Goal: Check status: Check status

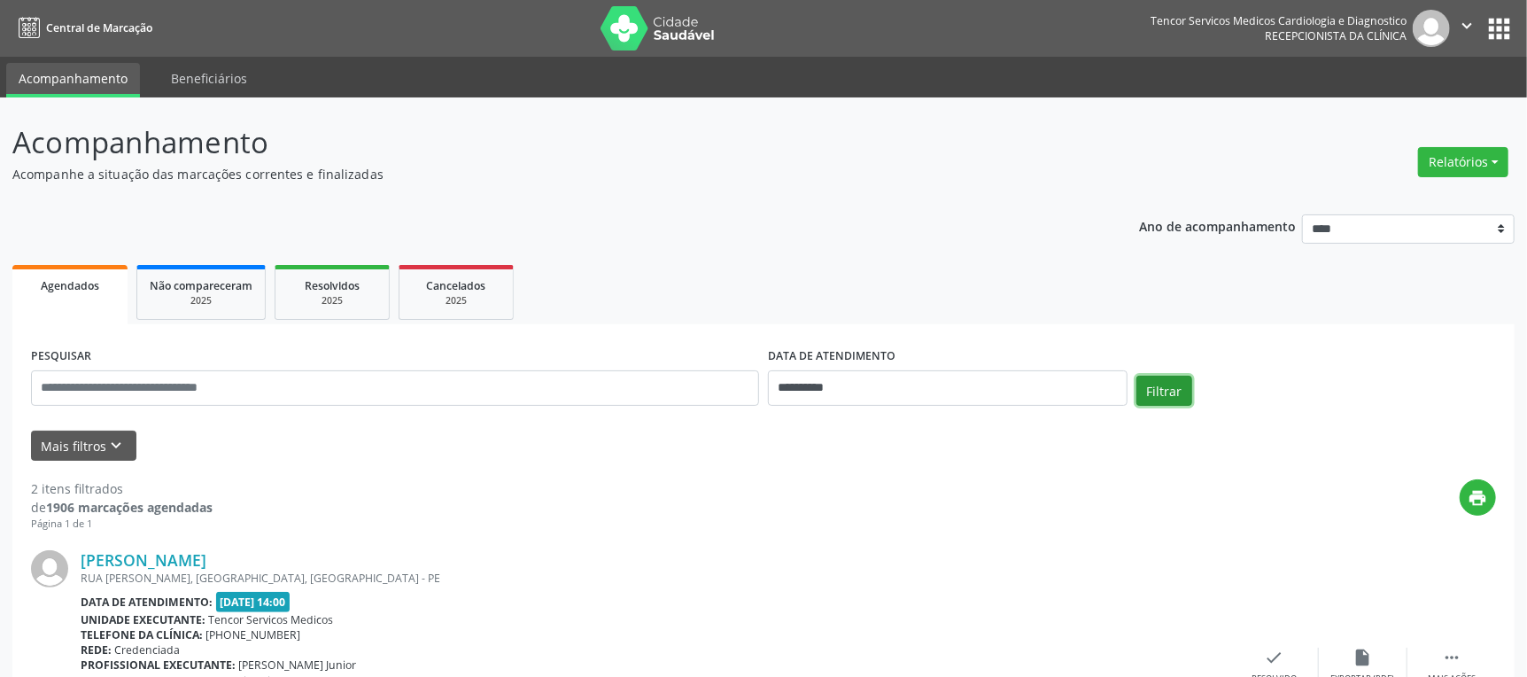
click at [1161, 388] on button "Filtrar" at bounding box center [1164, 390] width 56 height 30
click at [995, 386] on input "**********" at bounding box center [948, 387] width 360 height 35
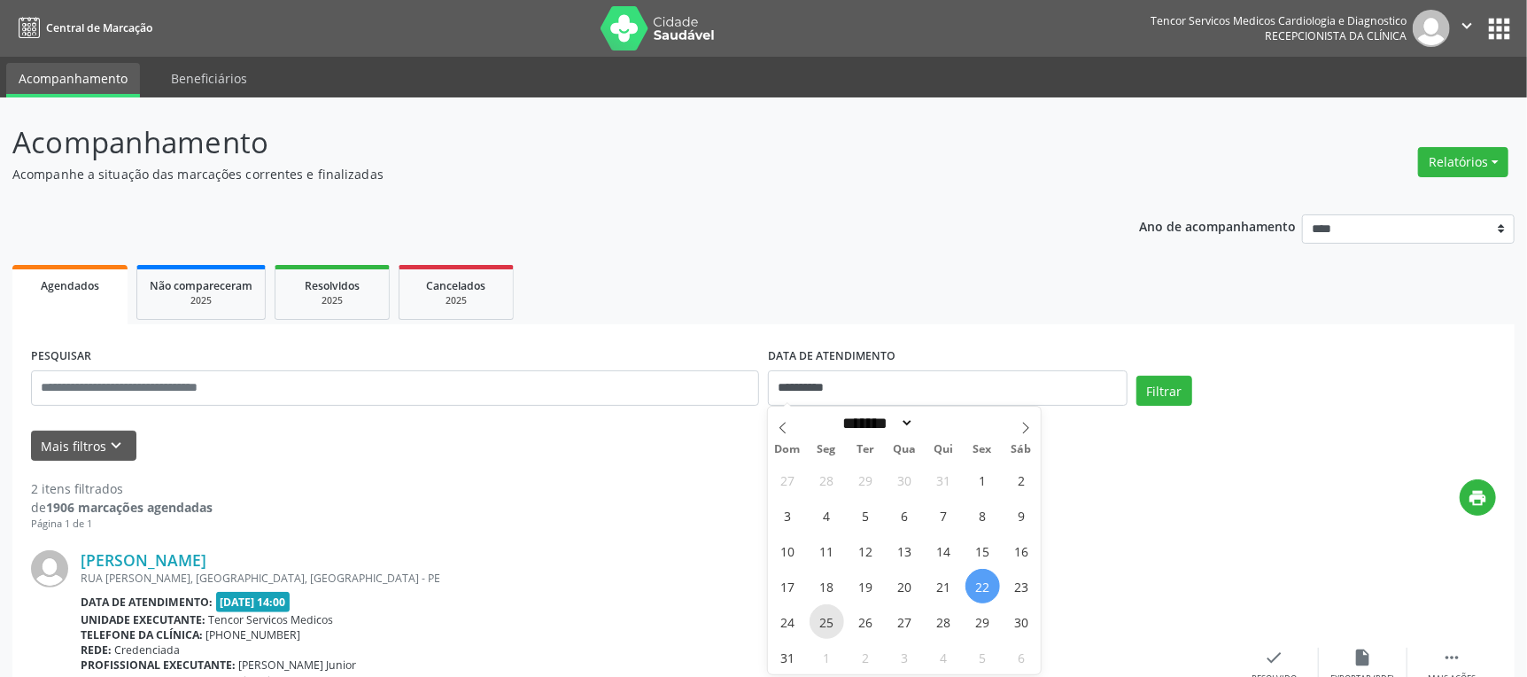
click at [831, 612] on span "25" at bounding box center [826, 621] width 35 height 35
type input "**********"
click at [831, 612] on span "25" at bounding box center [826, 621] width 35 height 35
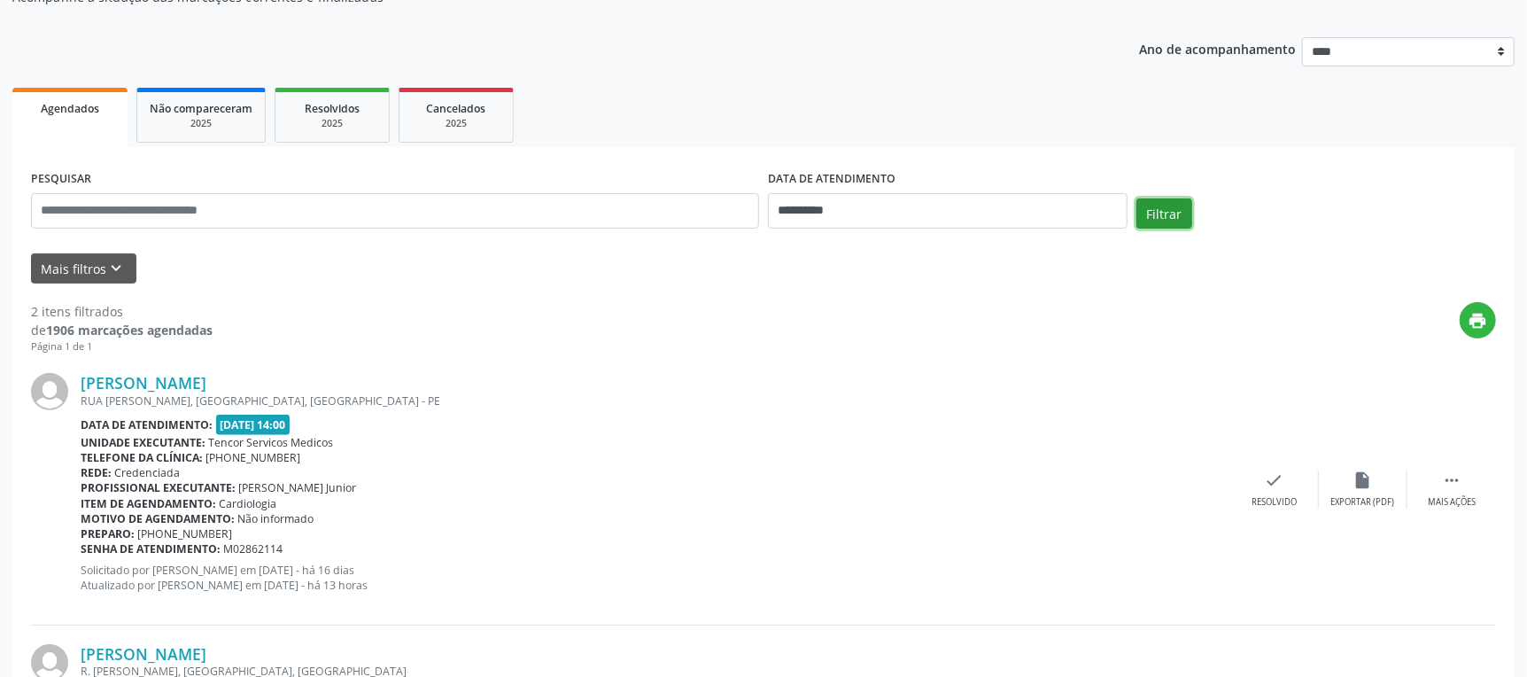
click at [1181, 205] on button "Filtrar" at bounding box center [1164, 213] width 56 height 30
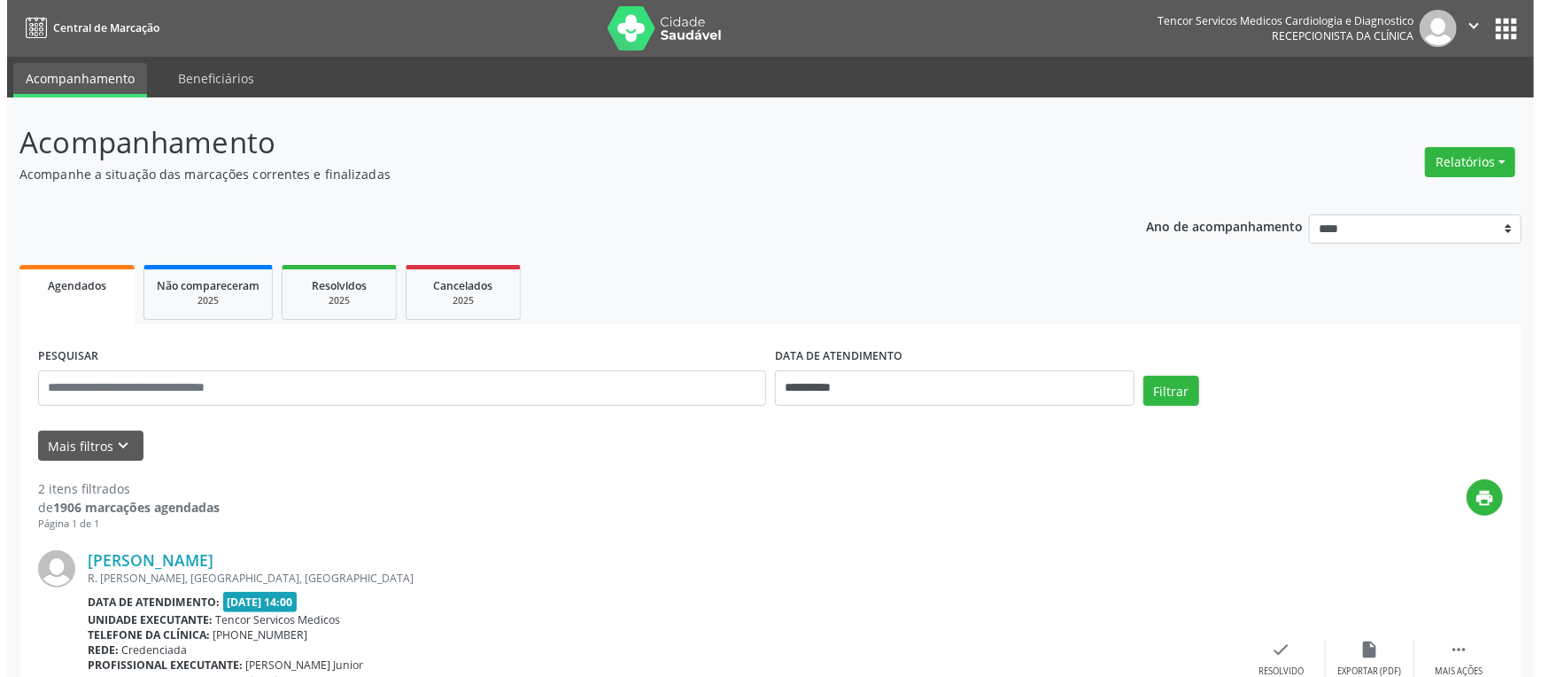
scroll to position [394, 0]
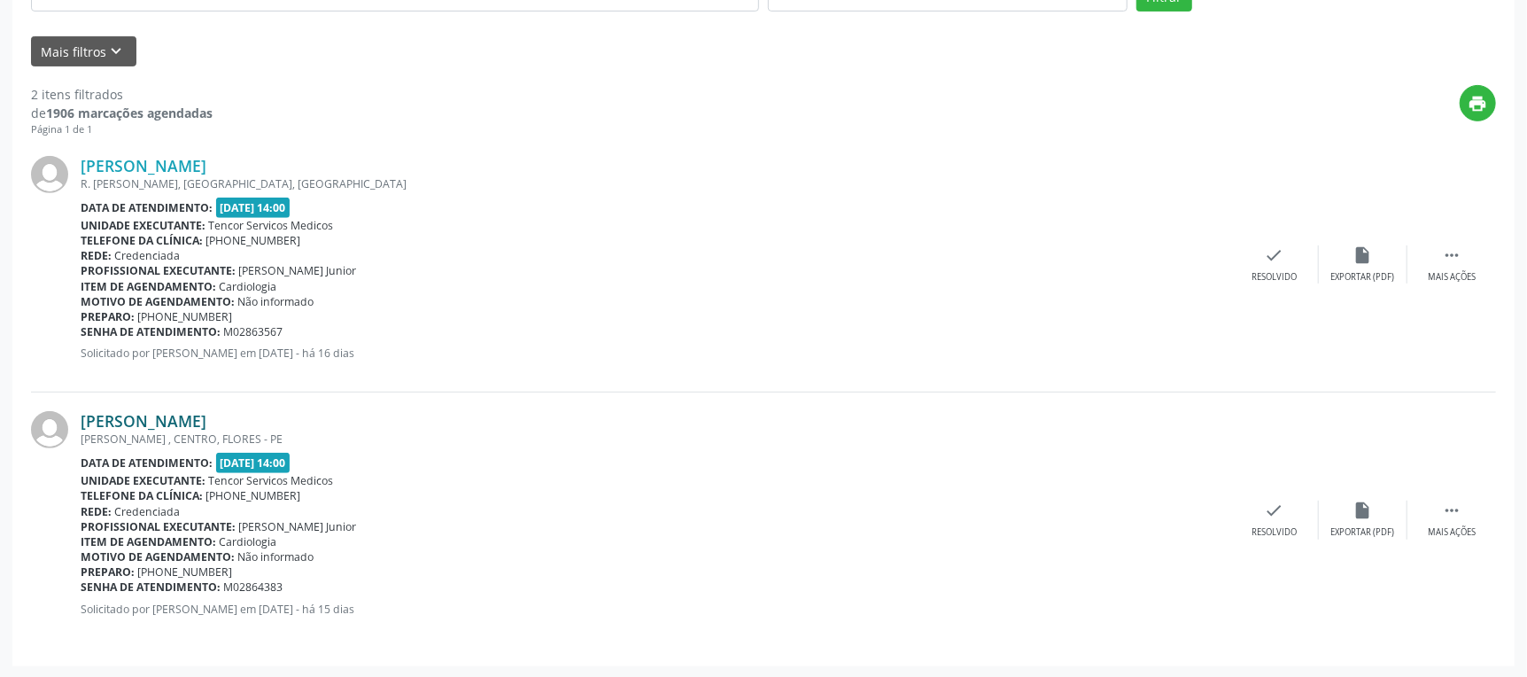
click at [194, 424] on link "[PERSON_NAME]" at bounding box center [144, 420] width 126 height 19
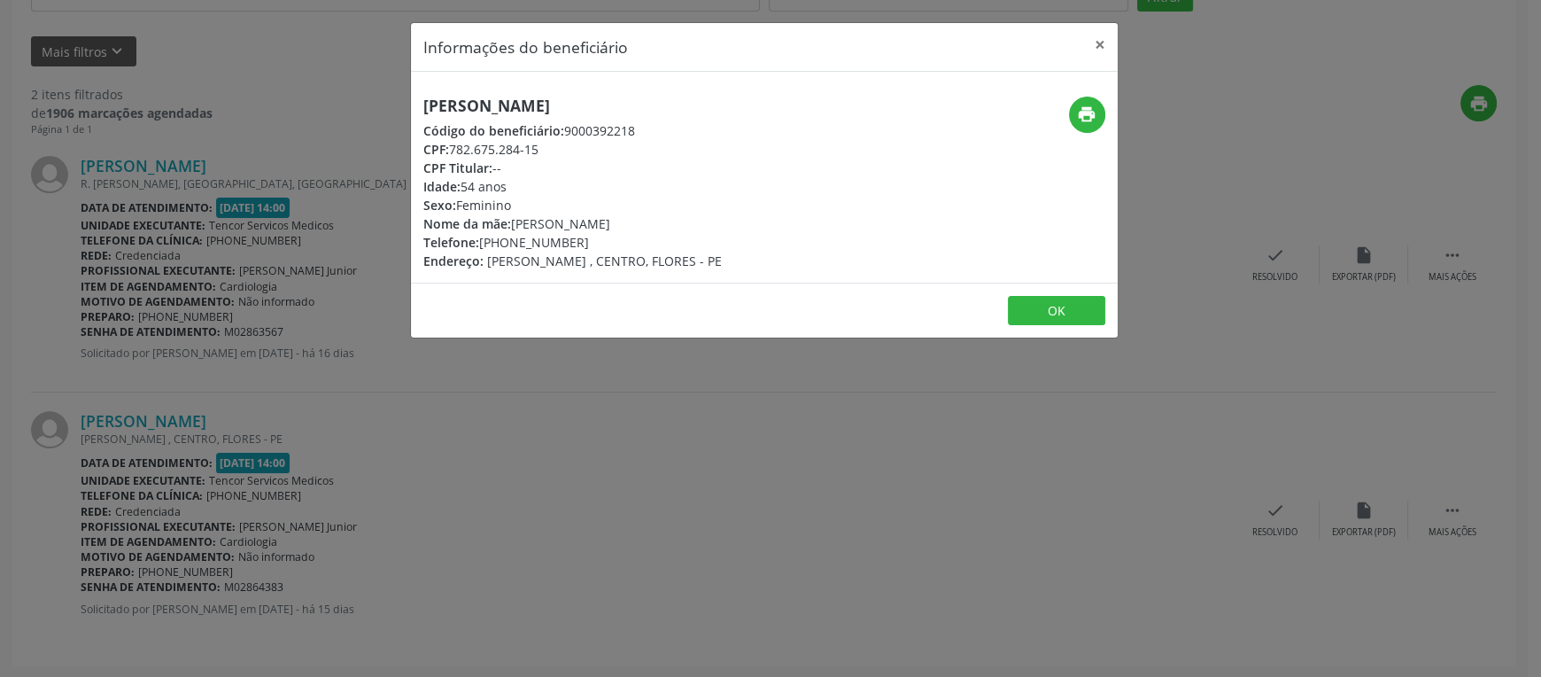
drag, startPoint x: 586, startPoint y: 107, endPoint x: 561, endPoint y: 110, distance: 25.8
click at [558, 109] on h5 "[PERSON_NAME]" at bounding box center [572, 106] width 298 height 19
click at [586, 112] on h5 "[PERSON_NAME]" at bounding box center [572, 106] width 298 height 19
click at [579, 106] on h5 "[PERSON_NAME]" at bounding box center [572, 106] width 298 height 19
drag, startPoint x: 579, startPoint y: 106, endPoint x: 400, endPoint y: 111, distance: 178.9
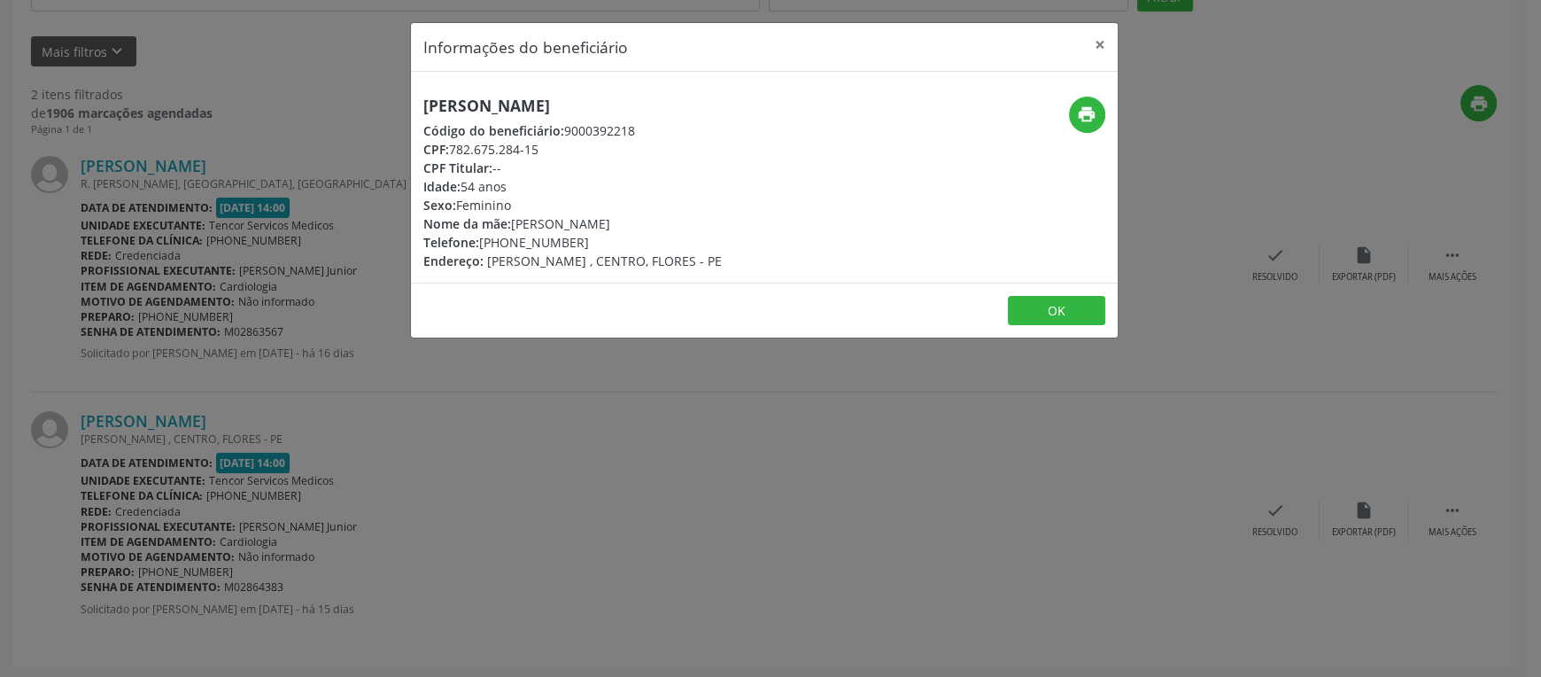
click at [400, 111] on div "Informações do beneficiário × [PERSON_NAME] Código do beneficiário: 9000392218 …" at bounding box center [770, 338] width 1541 height 677
